Goal: Information Seeking & Learning: Check status

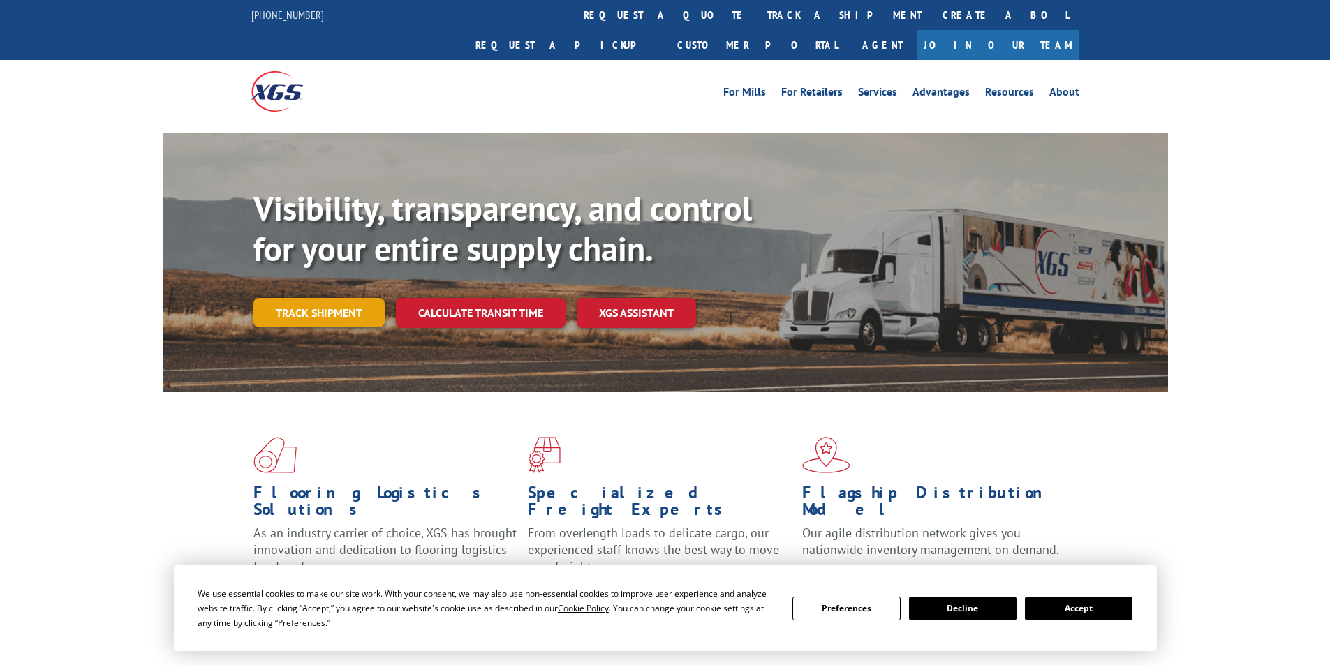
click at [348, 298] on link "Track shipment" at bounding box center [318, 312] width 131 height 29
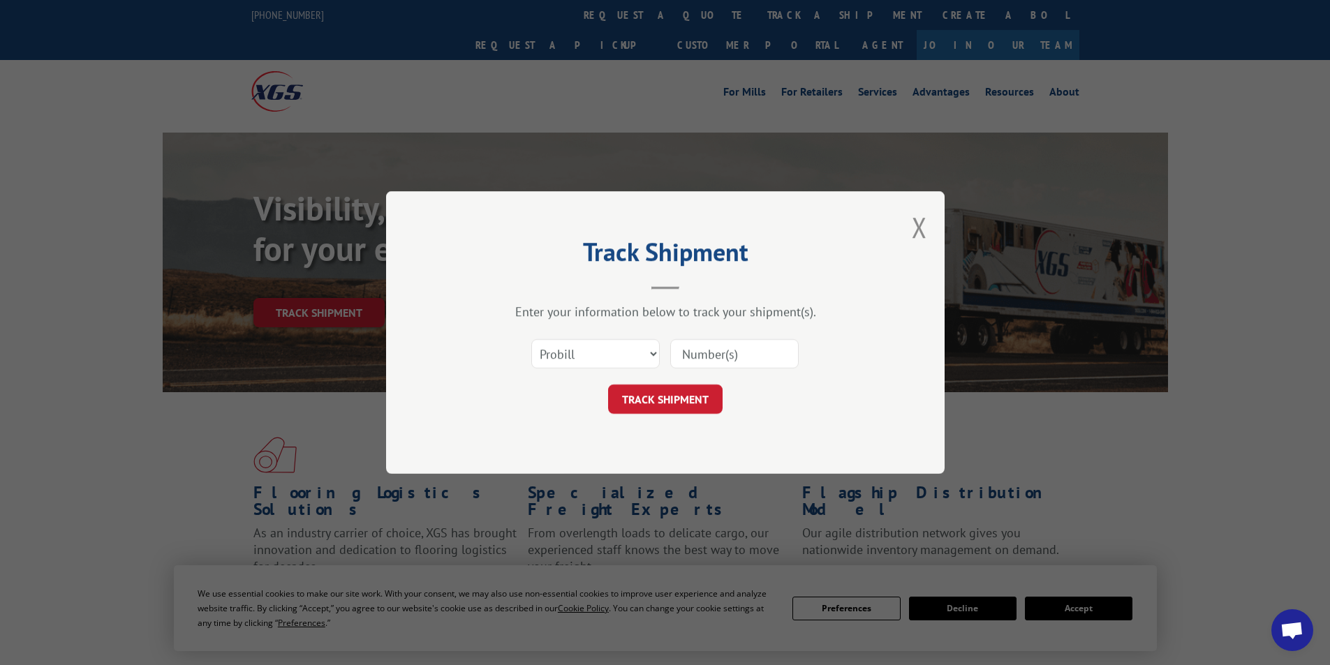
click at [720, 357] on input at bounding box center [734, 353] width 128 height 29
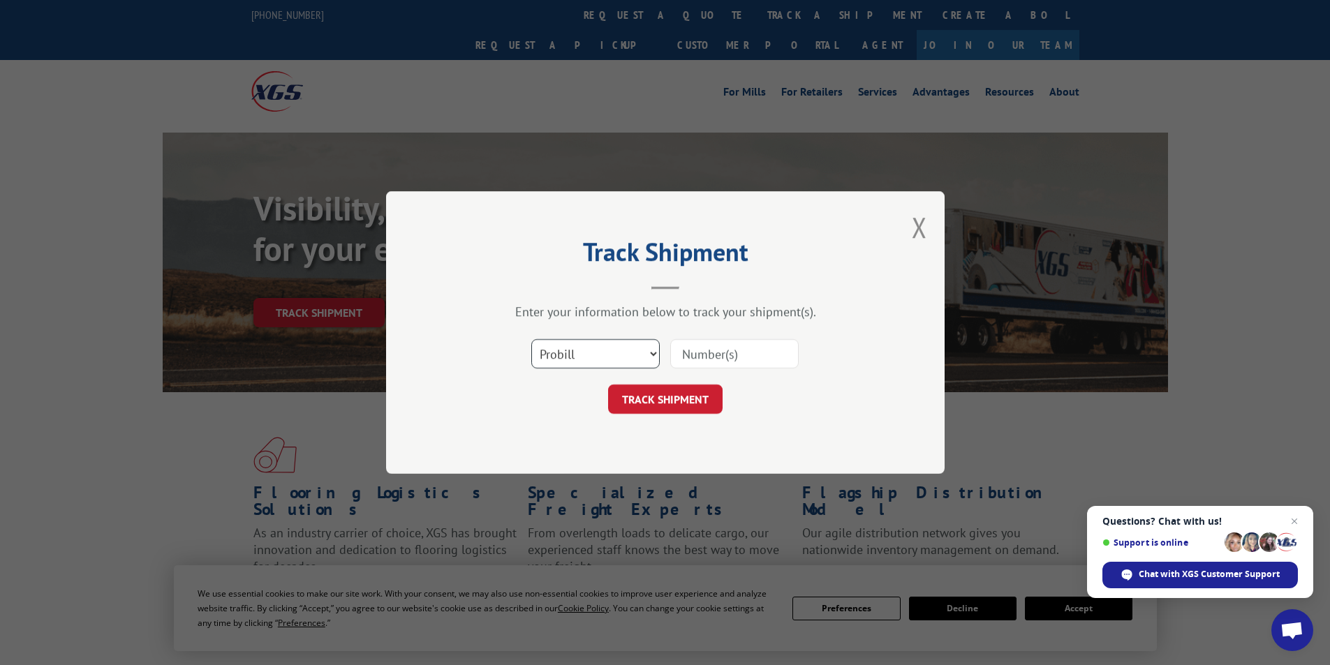
click at [654, 353] on select "Select category... Probill BOL PO" at bounding box center [595, 353] width 128 height 29
click at [711, 350] on input at bounding box center [734, 353] width 128 height 29
type input "17503860"
click button "TRACK SHIPMENT" at bounding box center [665, 399] width 114 height 29
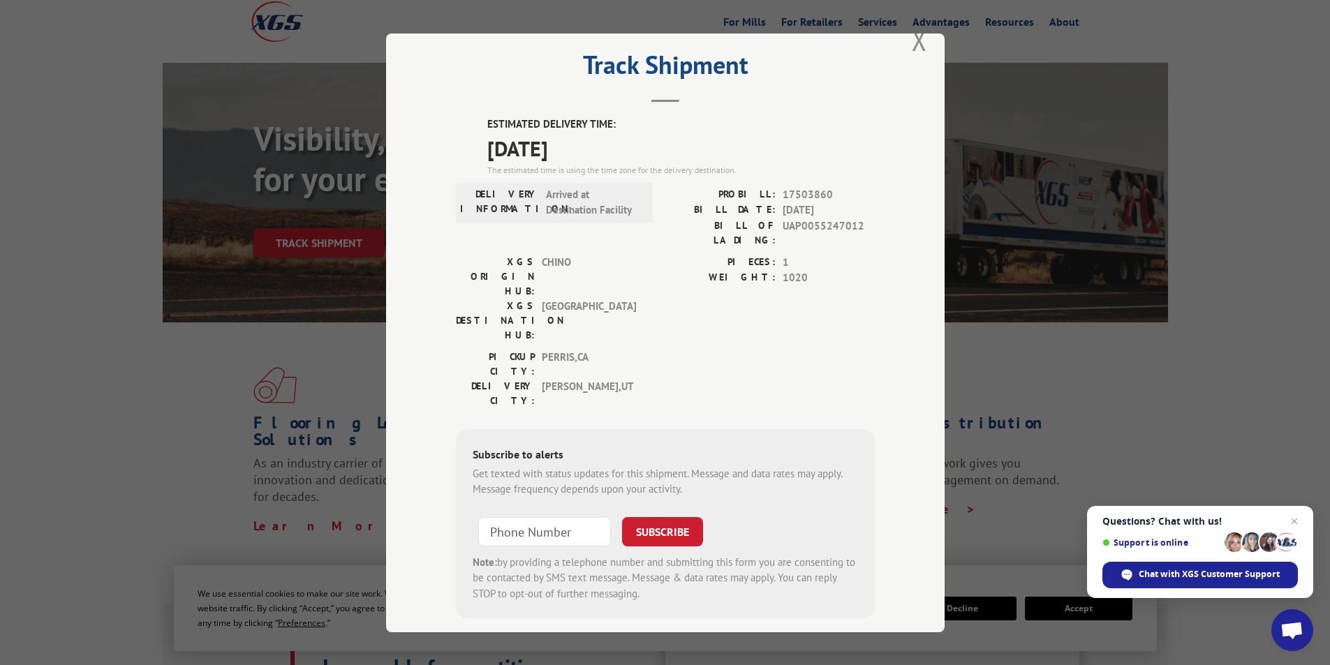
scroll to position [209, 0]
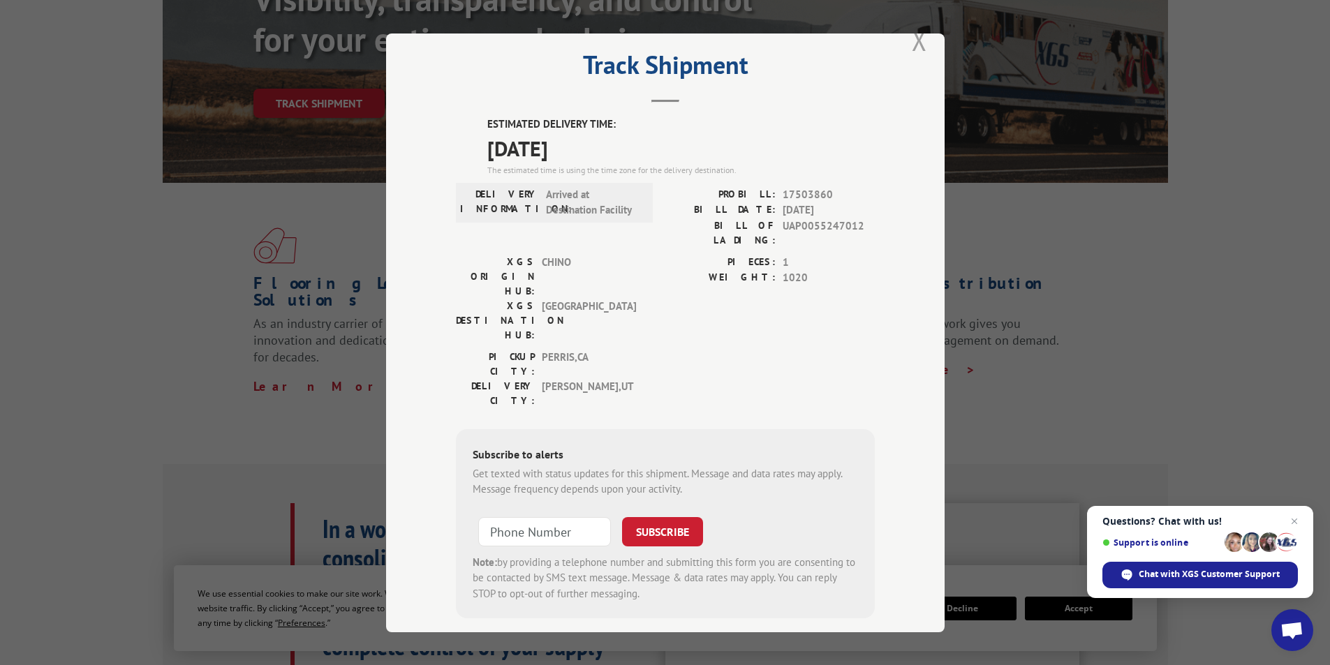
click at [912, 50] on button "Close modal" at bounding box center [919, 40] width 15 height 37
